Goal: Check status: Check status

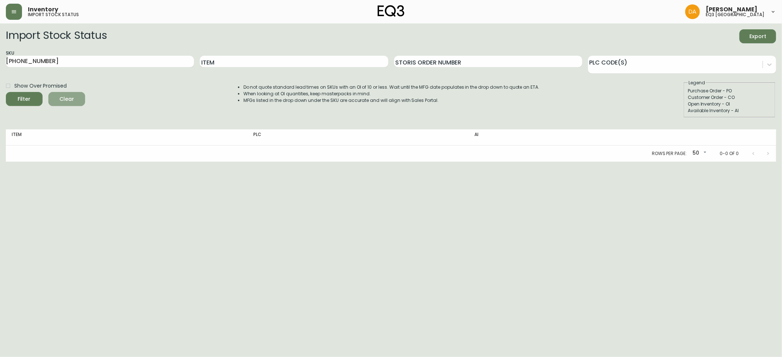
click at [62, 97] on span "Clear" at bounding box center [66, 99] width 25 height 9
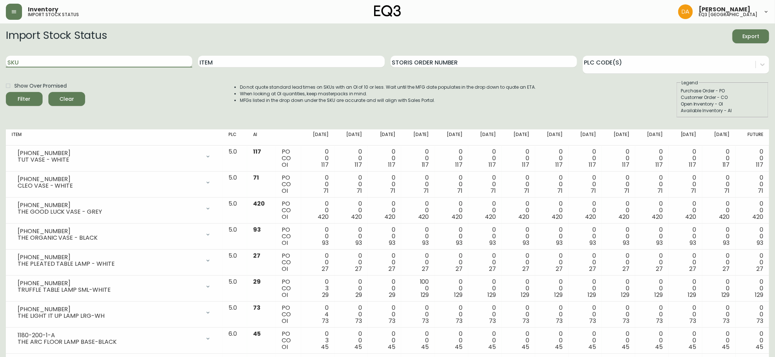
click at [25, 60] on input "SKU" at bounding box center [99, 62] width 186 height 12
paste input "3020-284-57-A"
type input "3020-284-57-A"
click at [30, 98] on span "Filter" at bounding box center [24, 99] width 25 height 9
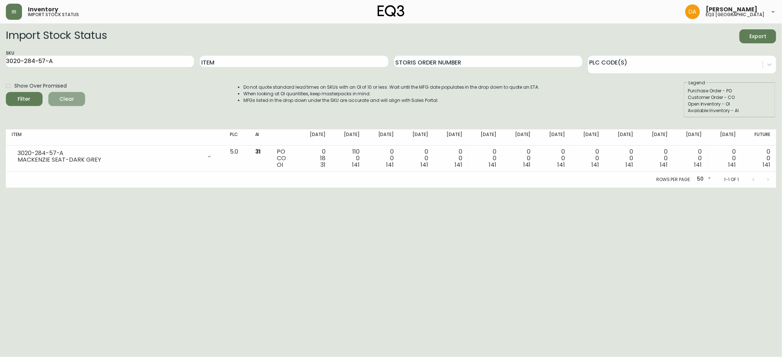
click at [71, 98] on span "Clear" at bounding box center [66, 99] width 25 height 9
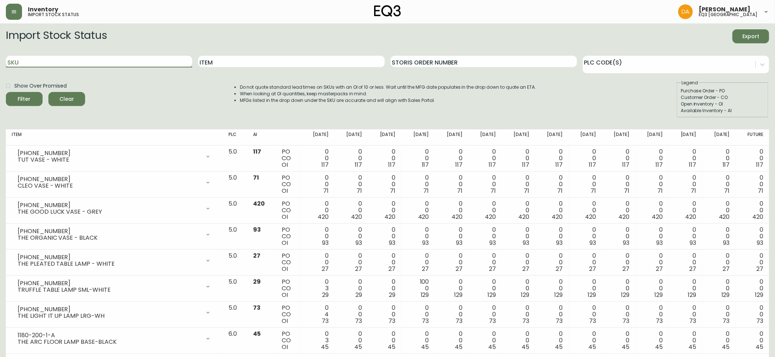
click at [36, 65] on input "SKU" at bounding box center [99, 62] width 186 height 12
paste input "3020-282-4-B"
type input "3020-282-4-B"
click at [29, 94] on button "Filter" at bounding box center [24, 99] width 37 height 14
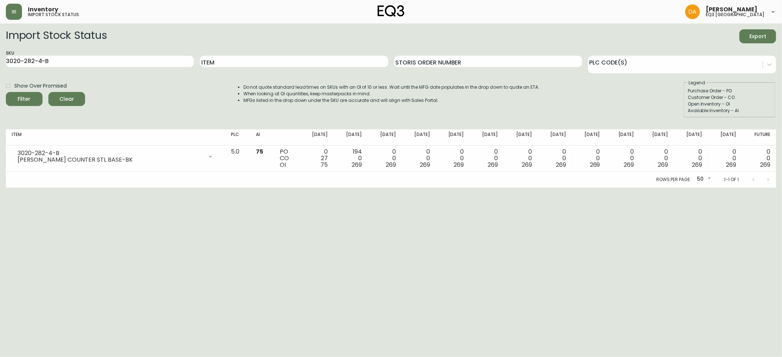
click at [732, 188] on html "Inventory import stock status [PERSON_NAME] eq3 [GEOGRAPHIC_DATA] Import Stock …" at bounding box center [391, 94] width 782 height 188
click at [67, 99] on span "Clear" at bounding box center [66, 99] width 25 height 9
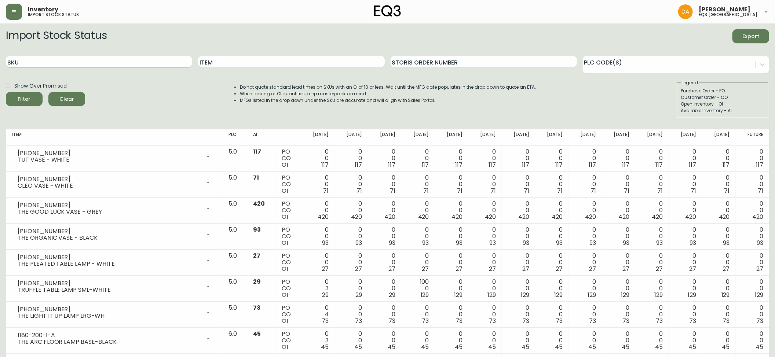
click at [24, 64] on input "SKU" at bounding box center [99, 62] width 186 height 12
paste input "[PHONE_NUMBER]"
type input "[PHONE_NUMBER]"
click at [27, 97] on span "Filter" at bounding box center [24, 99] width 13 height 9
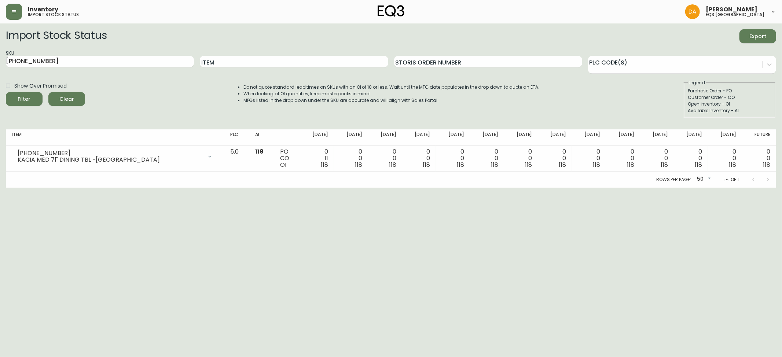
click at [67, 99] on span "Clear" at bounding box center [66, 99] width 25 height 9
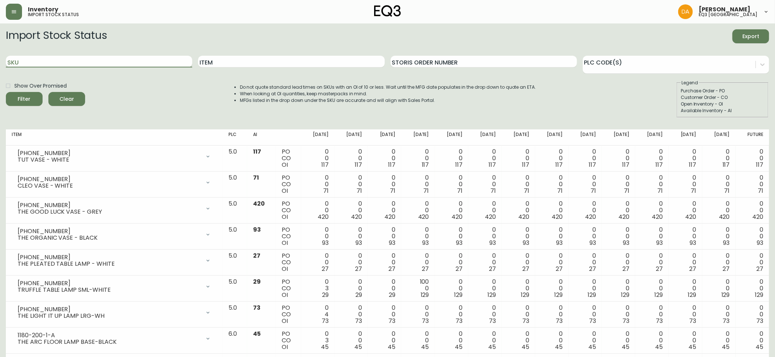
click at [17, 65] on input "SKU" at bounding box center [99, 62] width 186 height 12
paste input "[PHONE_NUMBER]"
type input "[PHONE_NUMBER]"
click at [32, 98] on span "Filter" at bounding box center [24, 99] width 25 height 9
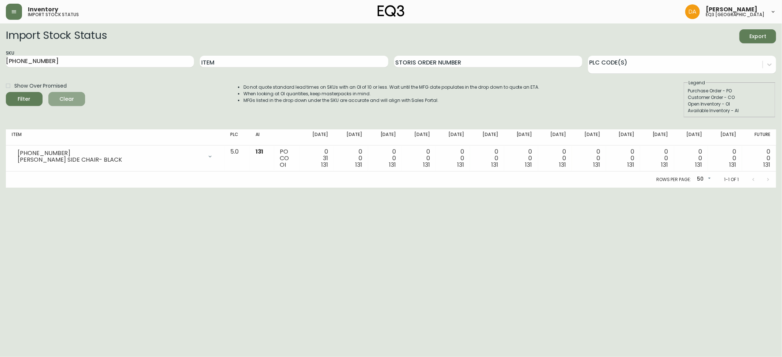
click at [68, 97] on span "Clear" at bounding box center [66, 99] width 25 height 9
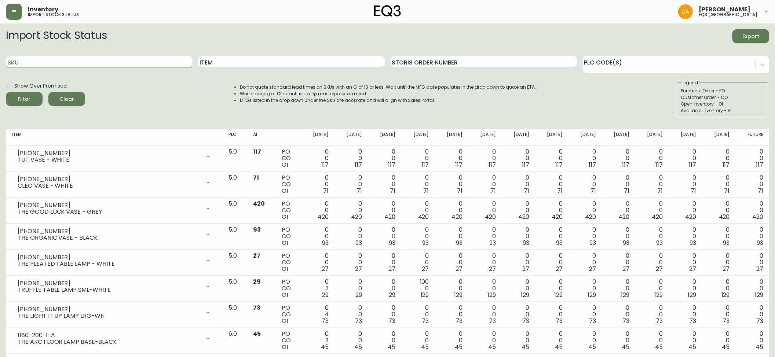
click at [23, 61] on input "SKU" at bounding box center [99, 62] width 186 height 12
paste input "[PHONE_NUMBER]"
type input "[PHONE_NUMBER]"
click at [25, 100] on icon "submit" at bounding box center [21, 98] width 10 height 10
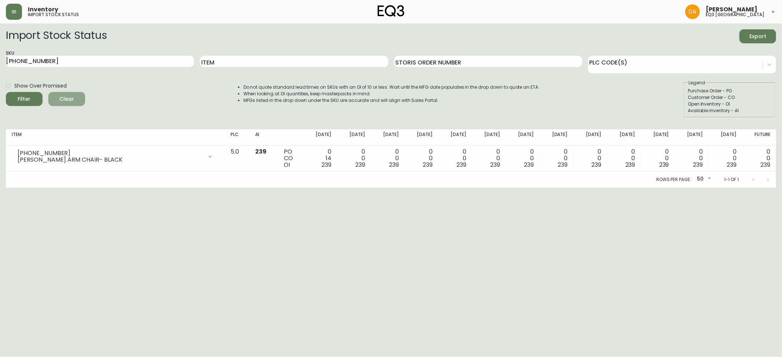
click at [72, 98] on span "Clear" at bounding box center [66, 99] width 25 height 9
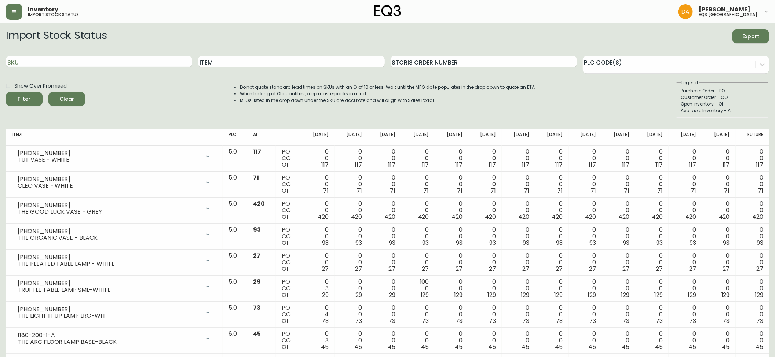
click at [22, 65] on input "SKU" at bounding box center [99, 62] width 186 height 12
paste input "[PHONE_NUMBER]"
type input "[PHONE_NUMBER]"
click at [27, 97] on span "Filter" at bounding box center [24, 99] width 13 height 9
